Goal: Information Seeking & Learning: Learn about a topic

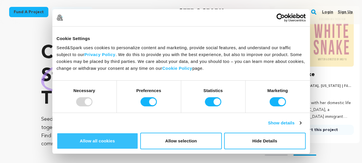
scroll to position [0, 94]
click at [138, 133] on button "Allow all cookies" at bounding box center [98, 141] width 82 height 17
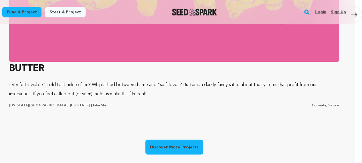
scroll to position [0, 0]
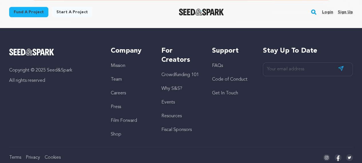
click at [180, 73] on link "Crowdfunding 101" at bounding box center [179, 75] width 37 height 5
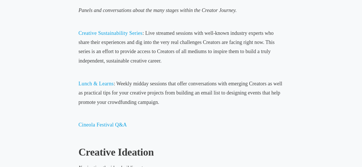
scroll to position [358, 0]
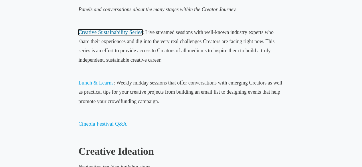
click at [127, 31] on span "Creative Sustainability Series" at bounding box center [110, 32] width 64 height 6
